Goal: Information Seeking & Learning: Learn about a topic

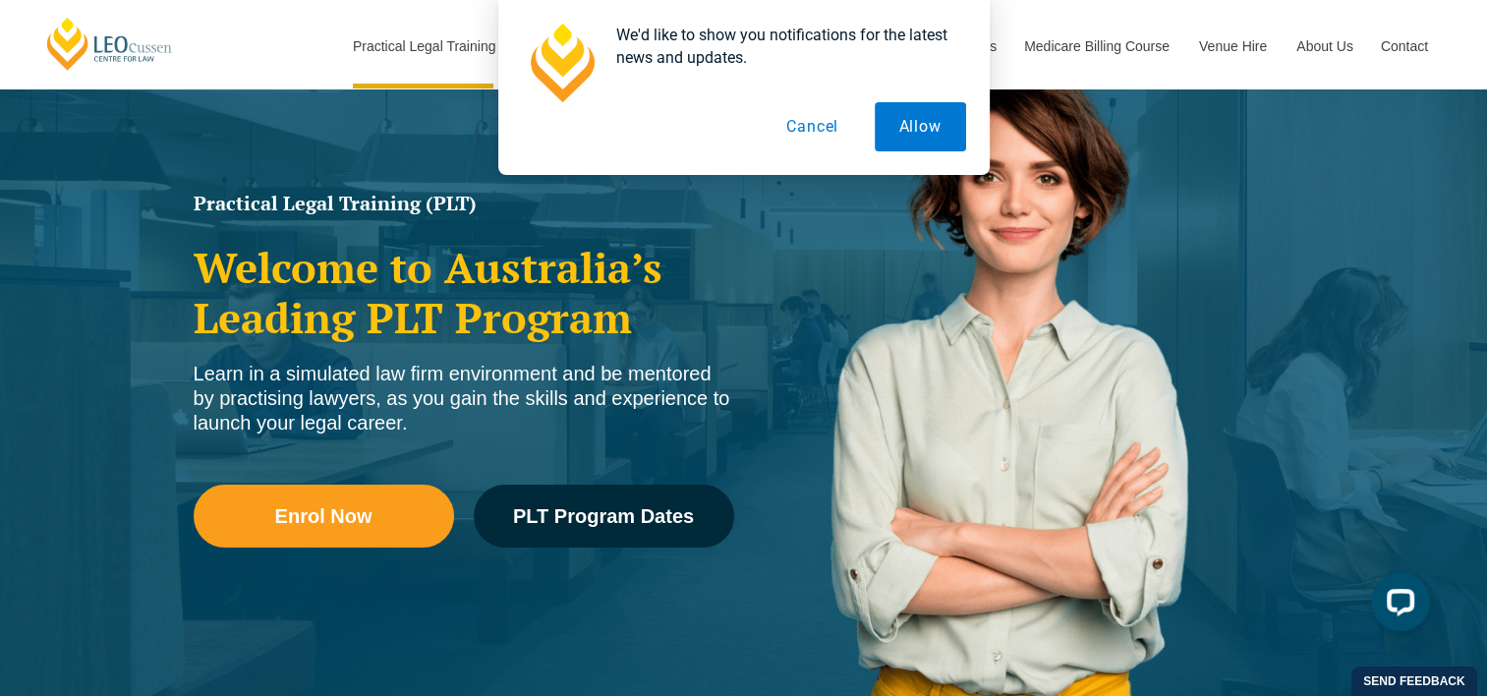
click at [808, 130] on button "Cancel" at bounding box center [812, 126] width 101 height 49
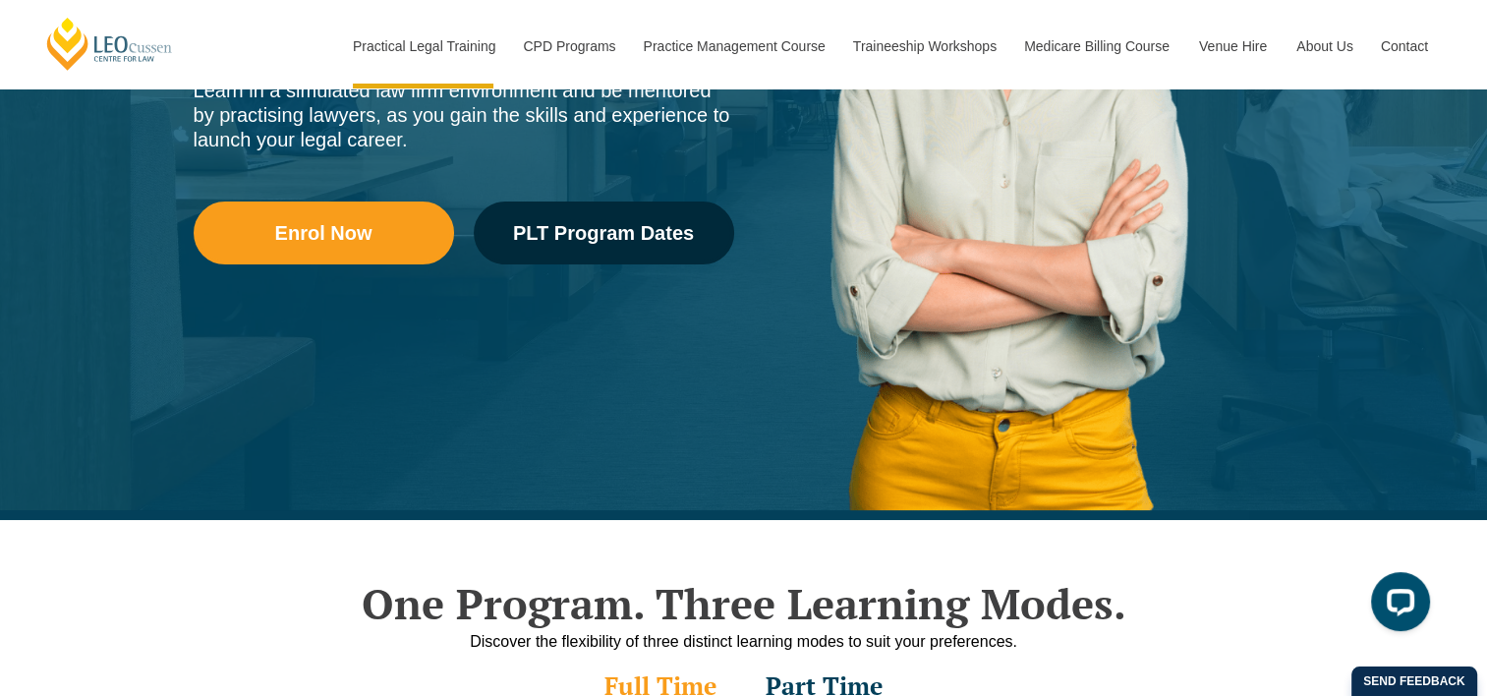
scroll to position [491, 0]
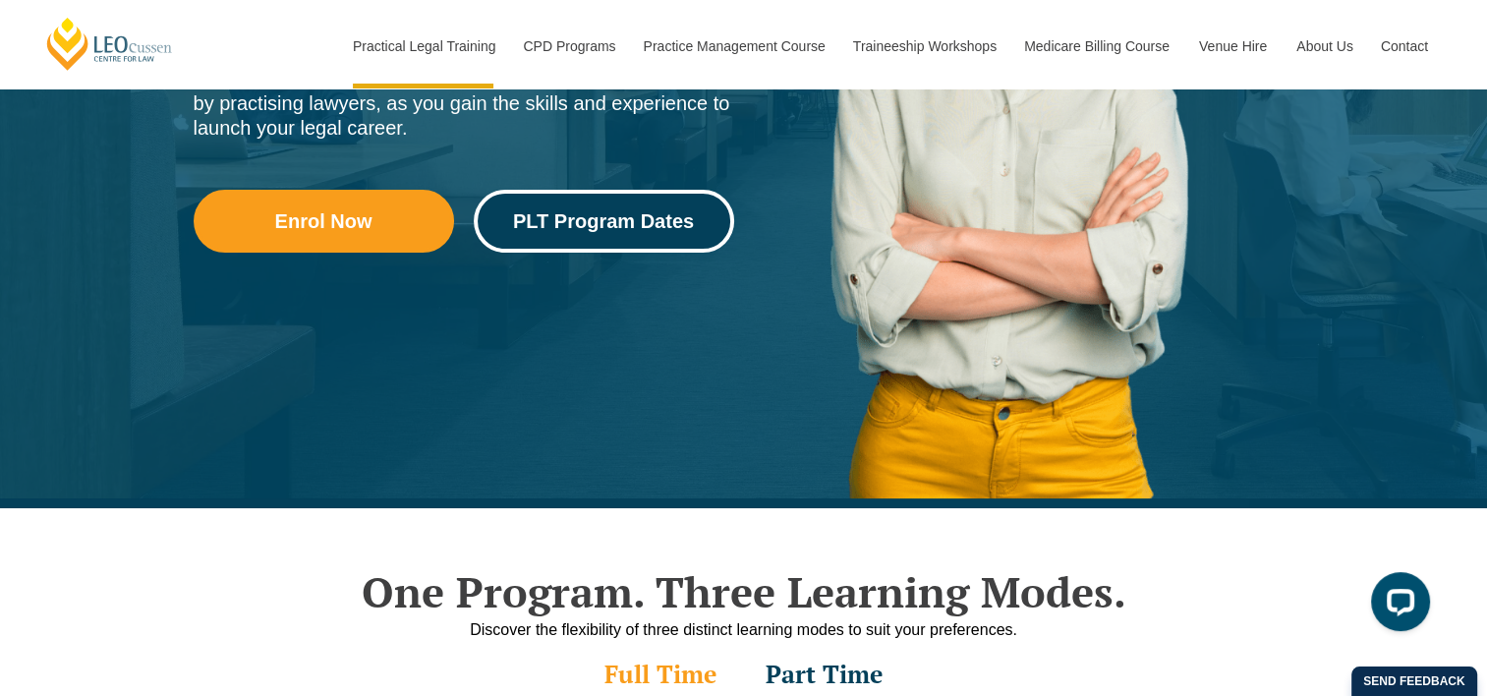
click at [644, 226] on span "PLT Program Dates" at bounding box center [603, 221] width 181 height 20
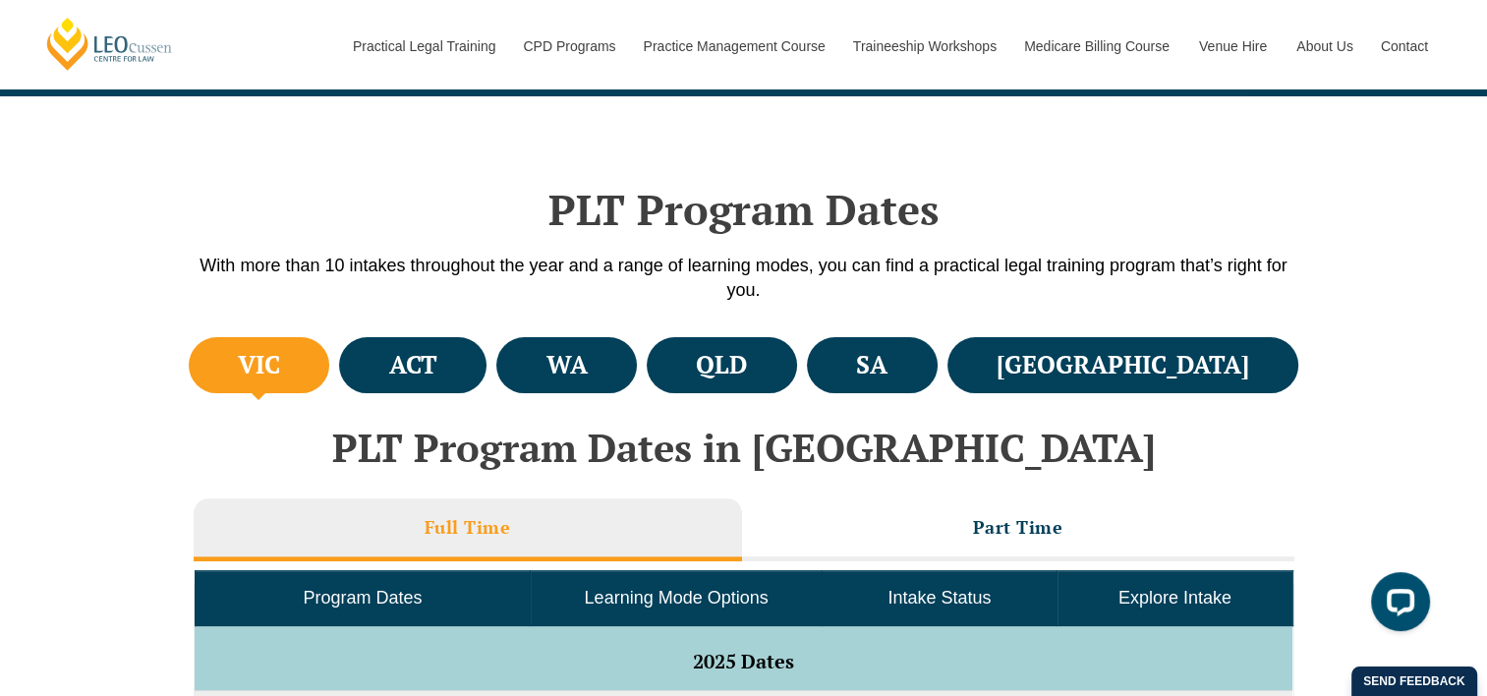
scroll to position [491, 0]
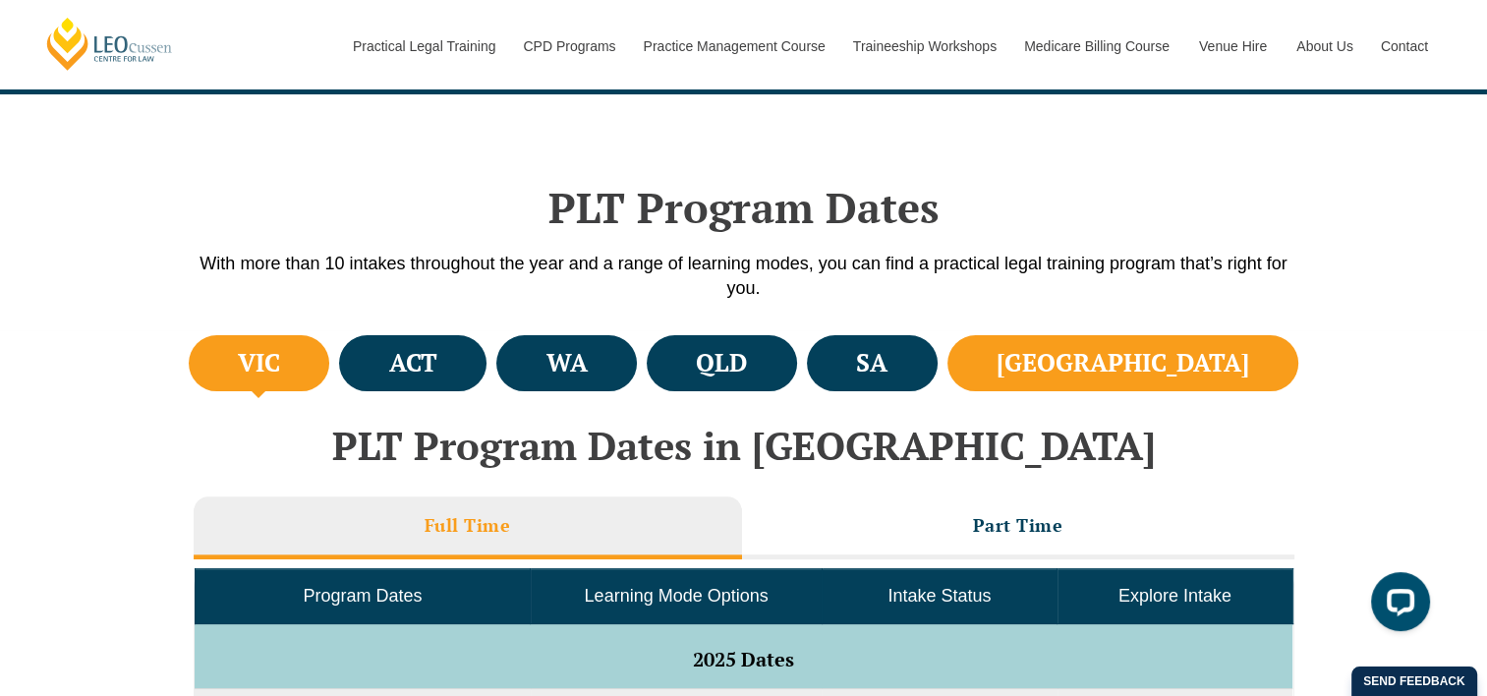
click at [1176, 370] on h4 "[GEOGRAPHIC_DATA]" at bounding box center [1122, 363] width 253 height 32
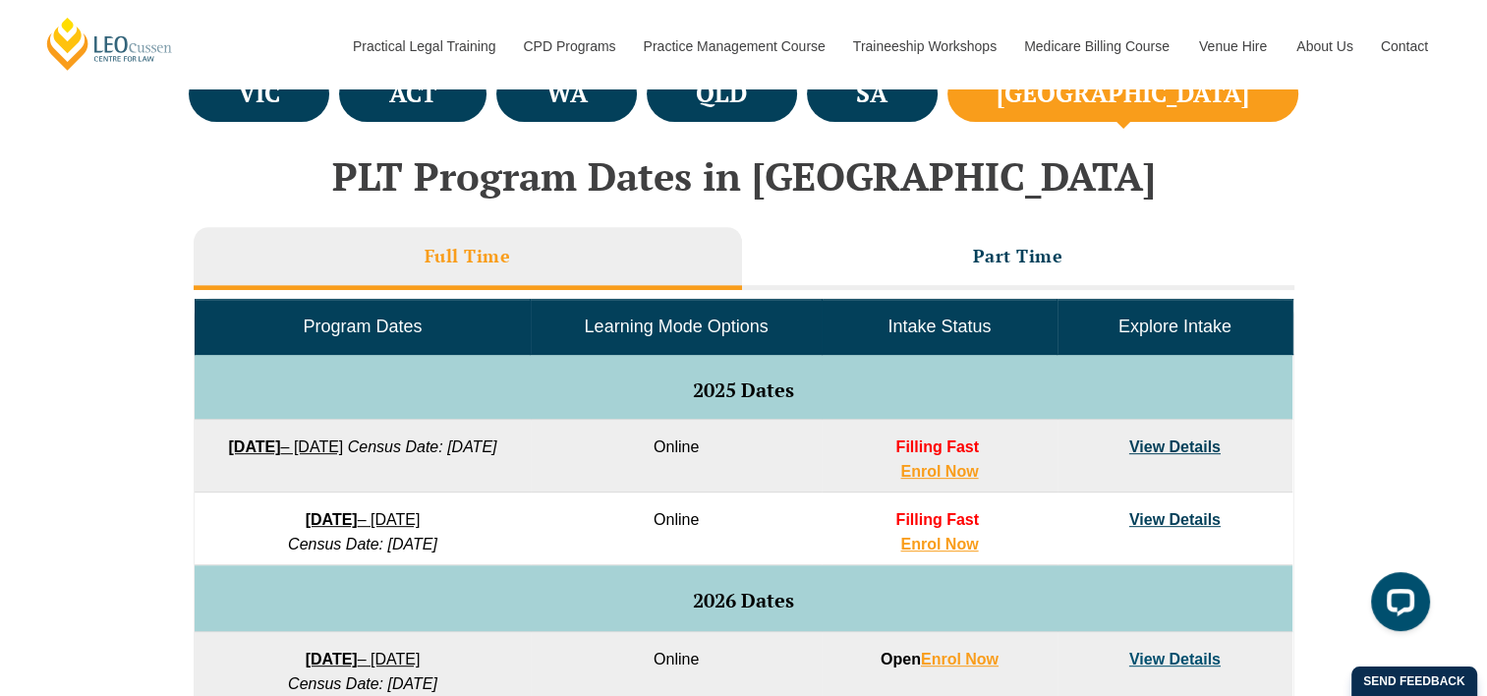
scroll to position [786, 0]
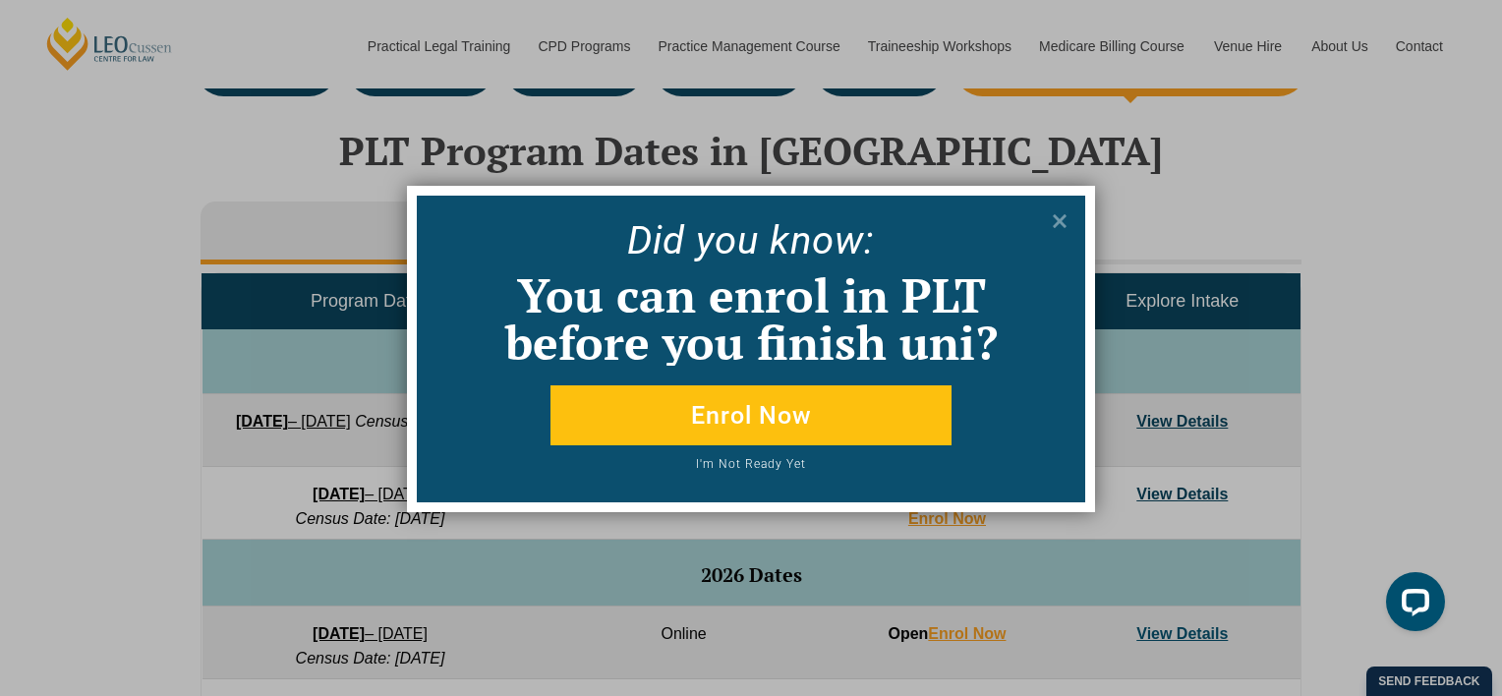
click at [755, 461] on button "I'm Not Ready Yet" at bounding box center [751, 470] width 535 height 25
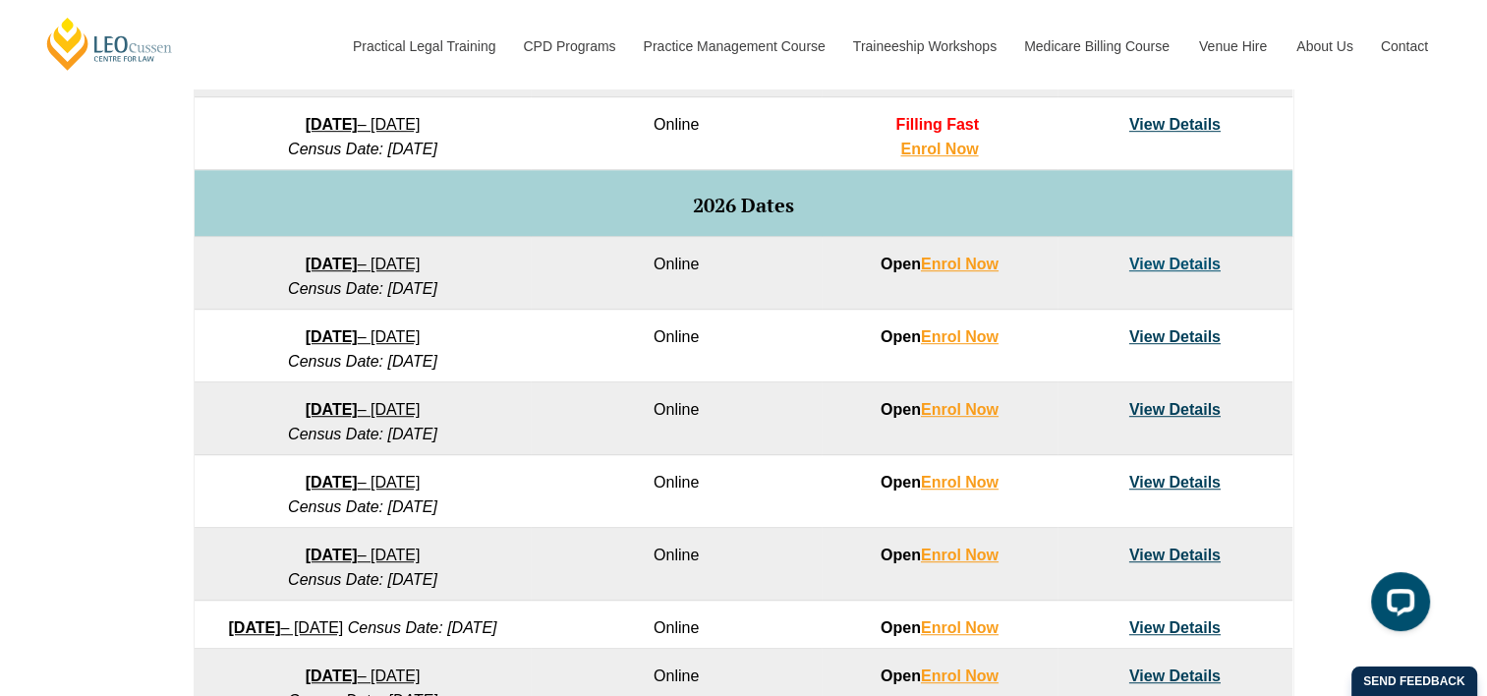
scroll to position [1081, 0]
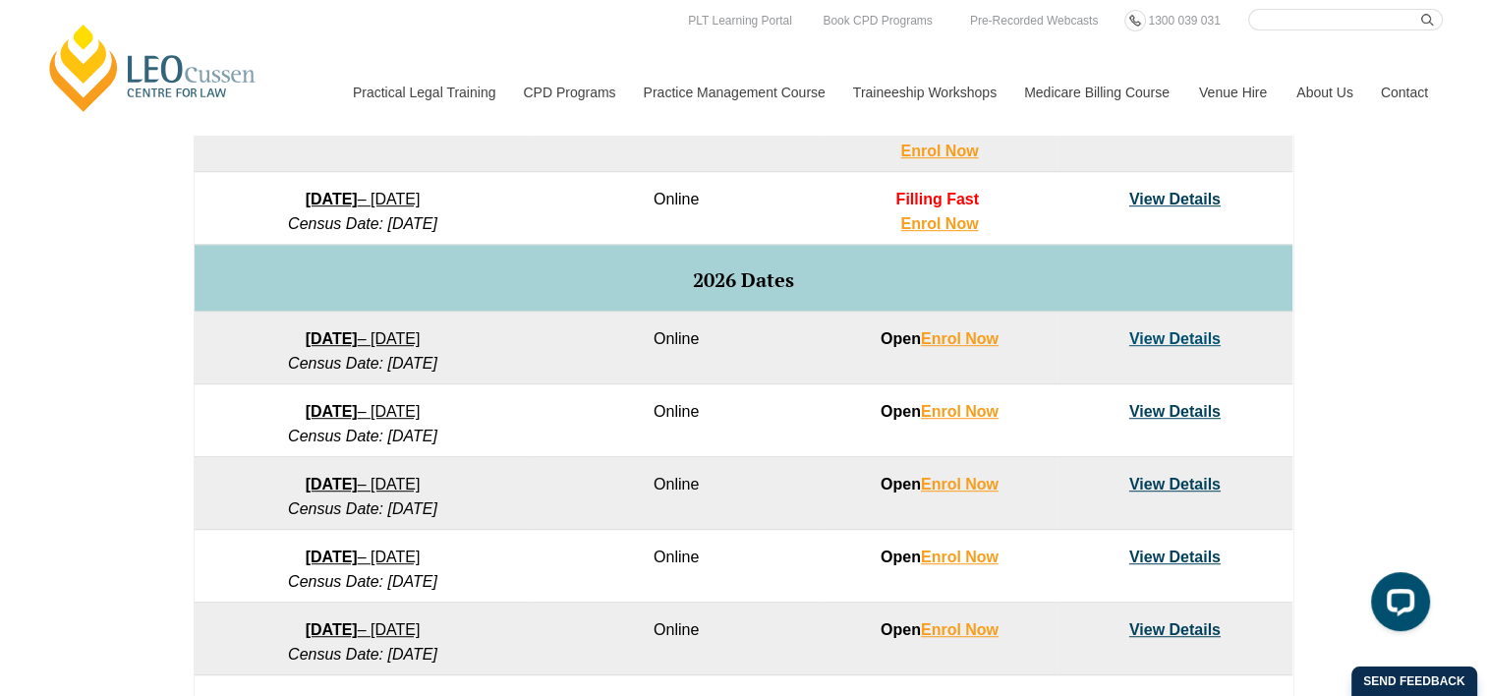
click at [1154, 202] on link "View Details" at bounding box center [1174, 199] width 91 height 17
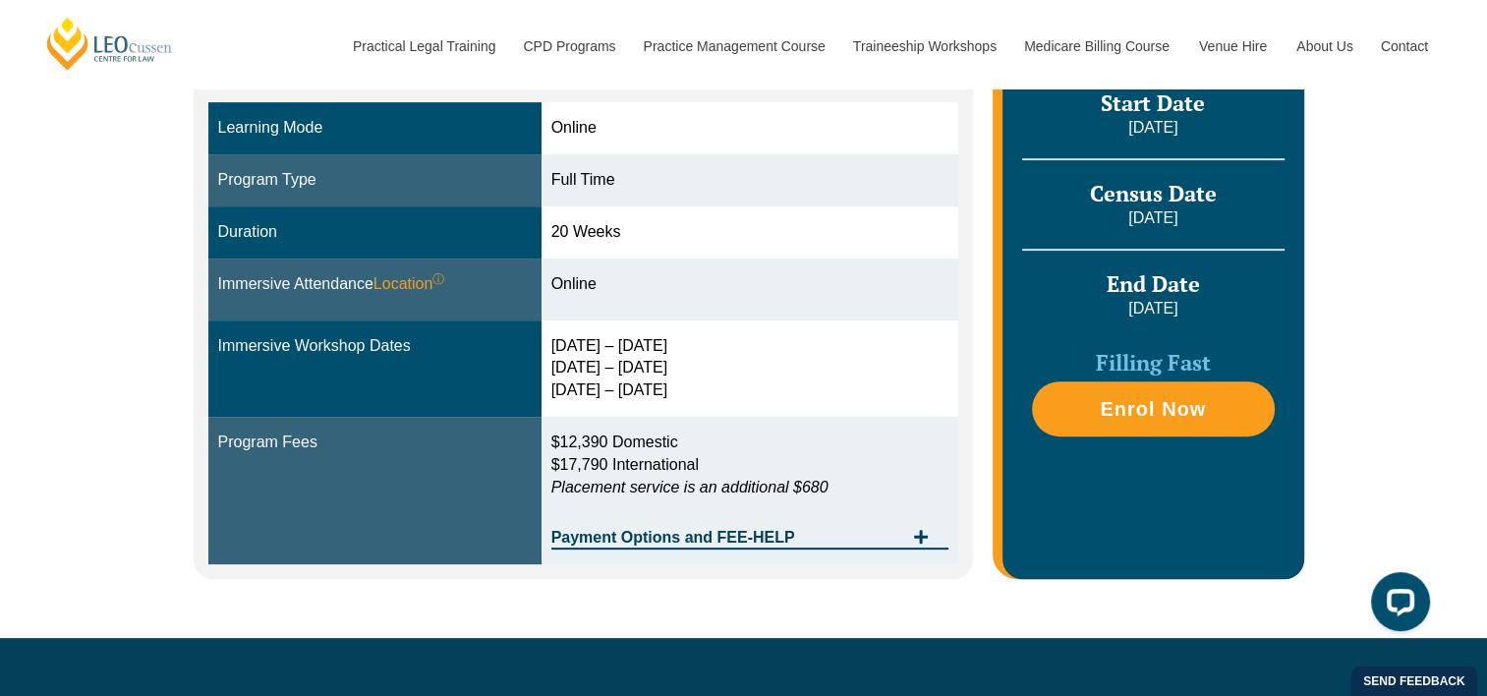
scroll to position [590, 0]
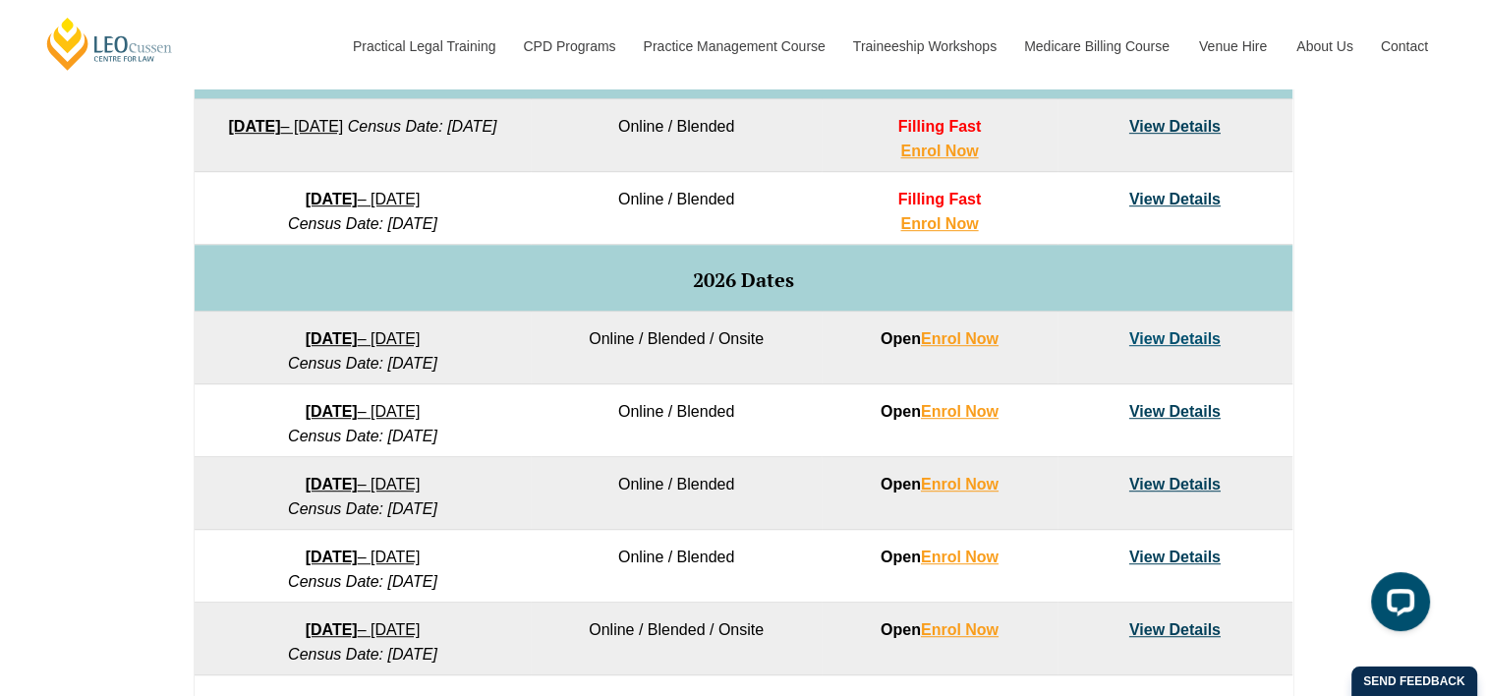
click at [1172, 197] on link "View Details" at bounding box center [1174, 199] width 91 height 17
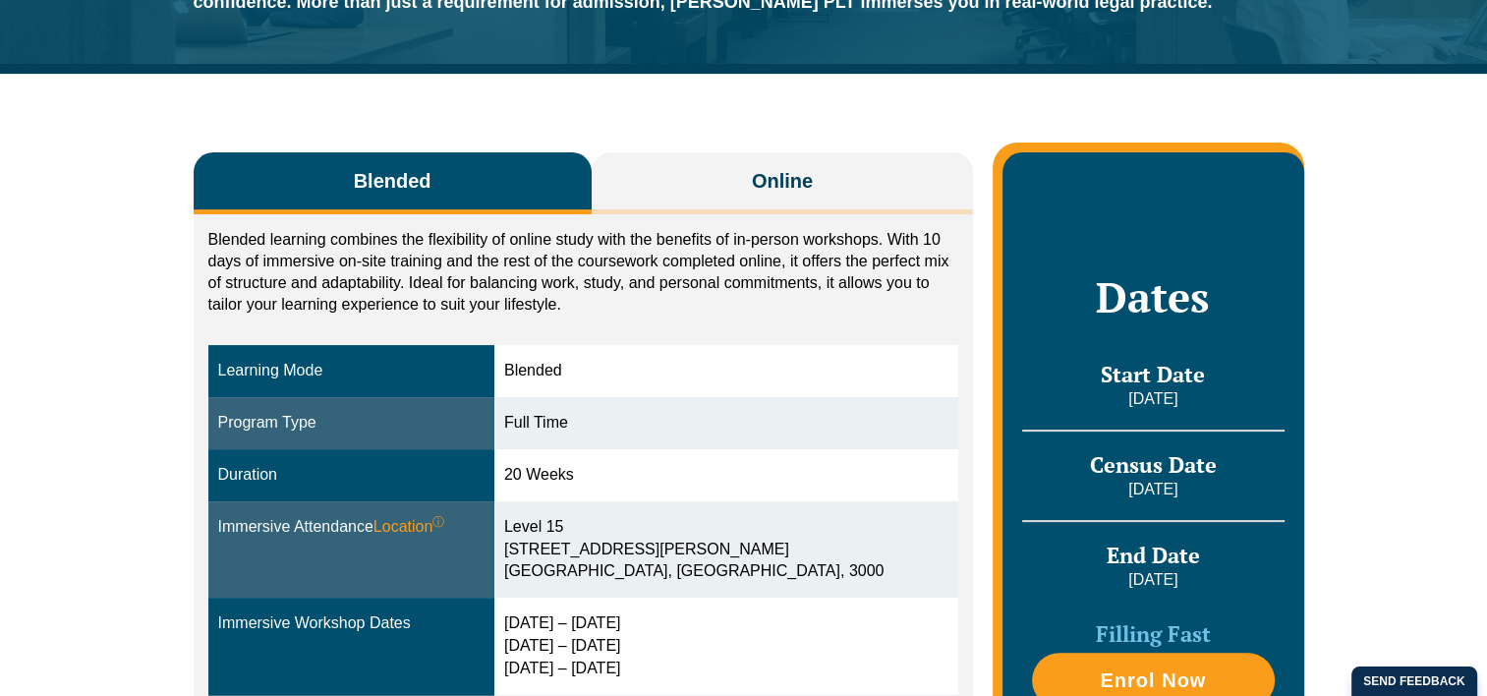
scroll to position [295, 0]
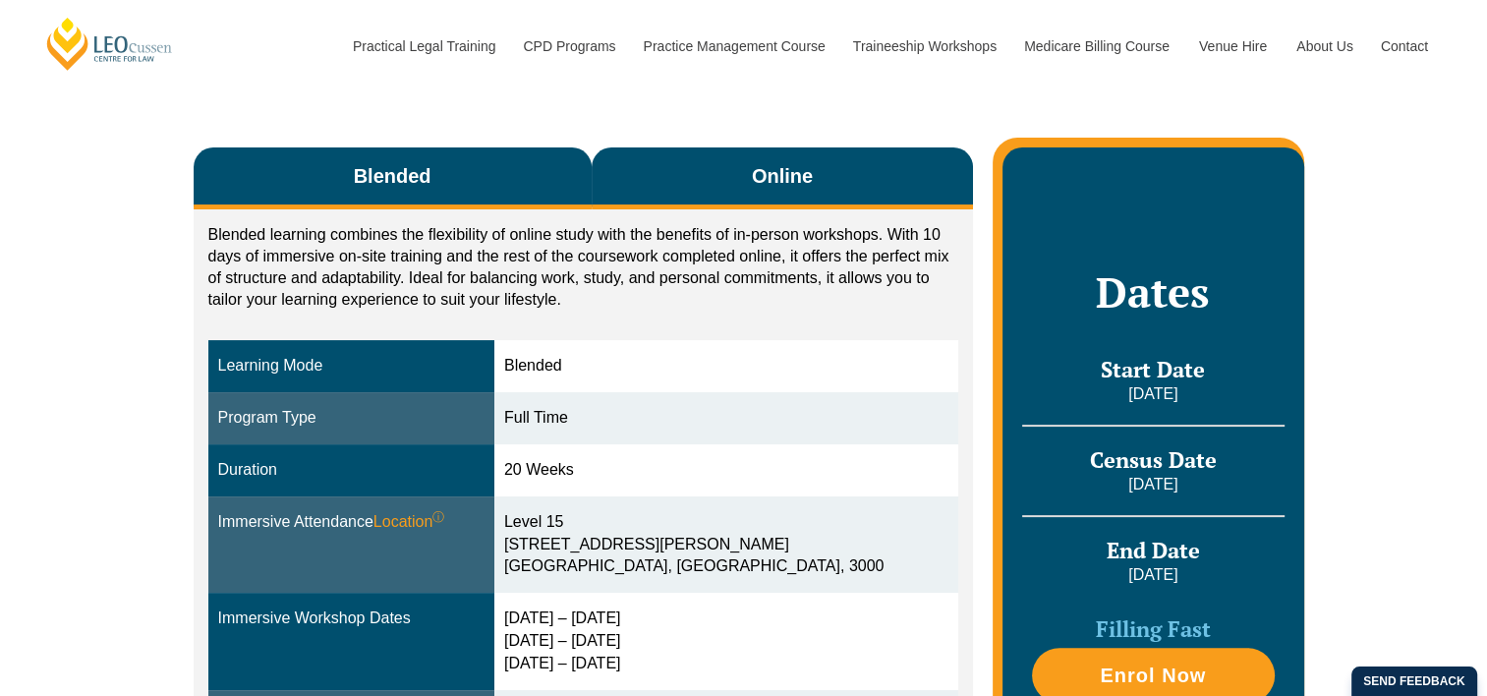
click at [731, 180] on button "Online" at bounding box center [783, 178] width 382 height 62
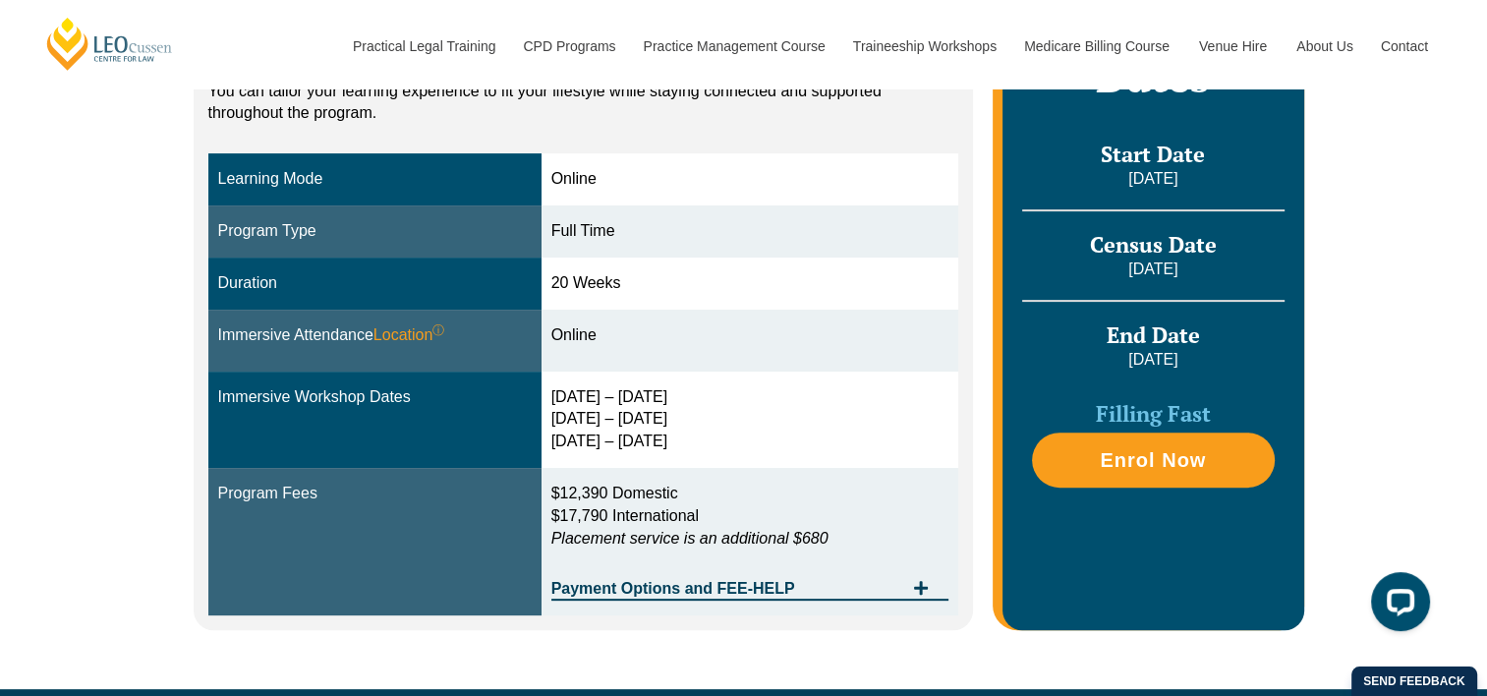
scroll to position [590, 0]
